Goal: Check status: Check status

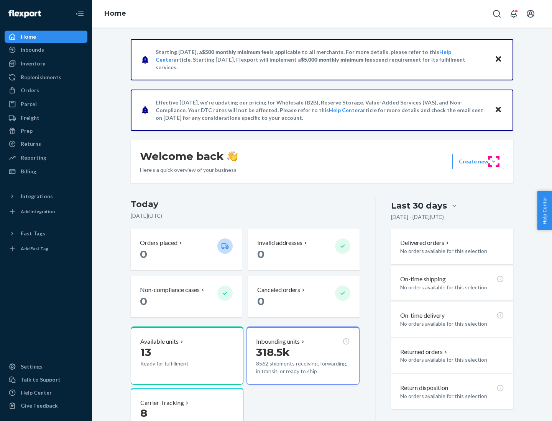
click at [493, 162] on button "Create new Create new inbound Create new order Create new product" at bounding box center [478, 161] width 52 height 15
click at [26, 131] on div "Prep" at bounding box center [27, 131] width 12 height 8
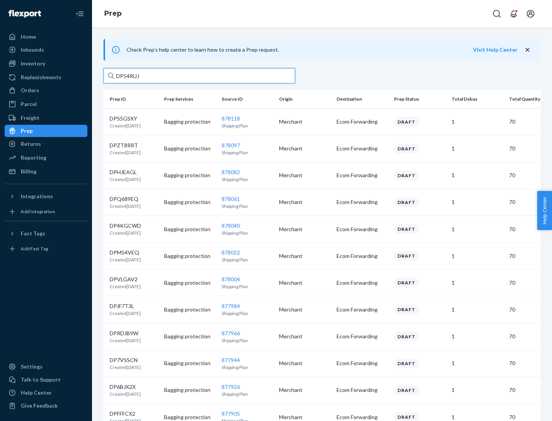
type input "DP54RUJL"
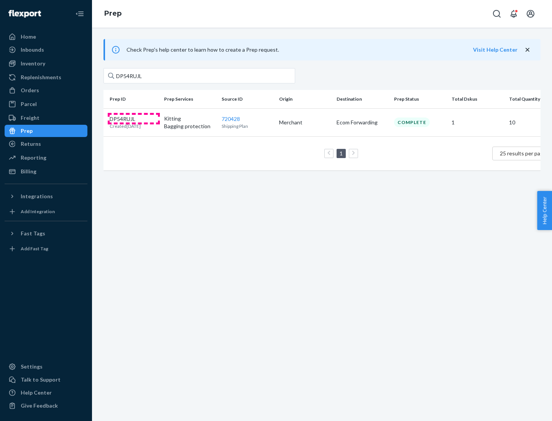
click at [134, 118] on p "DP54RUJL" at bounding box center [125, 119] width 31 height 8
